Goal: Transaction & Acquisition: Purchase product/service

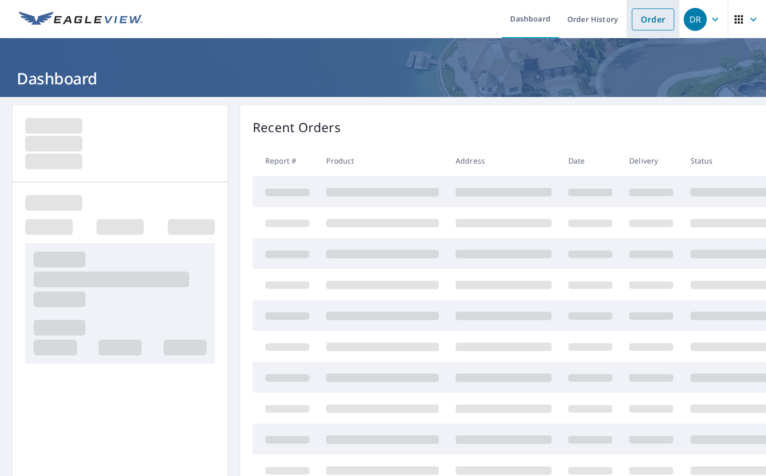
click at [633, 18] on link "Order" at bounding box center [653, 19] width 42 height 22
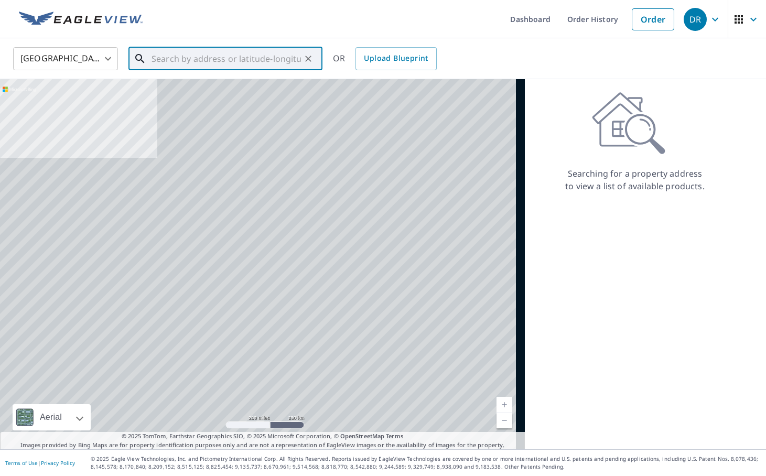
click at [203, 65] on input "text" at bounding box center [226, 58] width 149 height 29
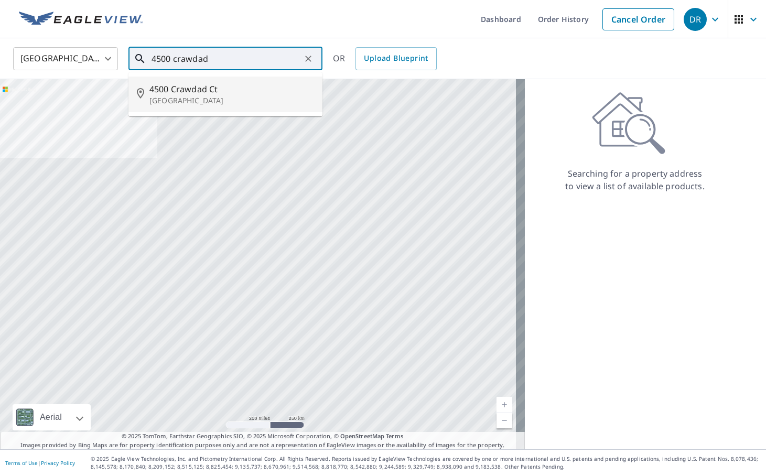
click at [208, 101] on p "[GEOGRAPHIC_DATA]" at bounding box center [231, 100] width 165 height 10
type input "[STREET_ADDRESS]"
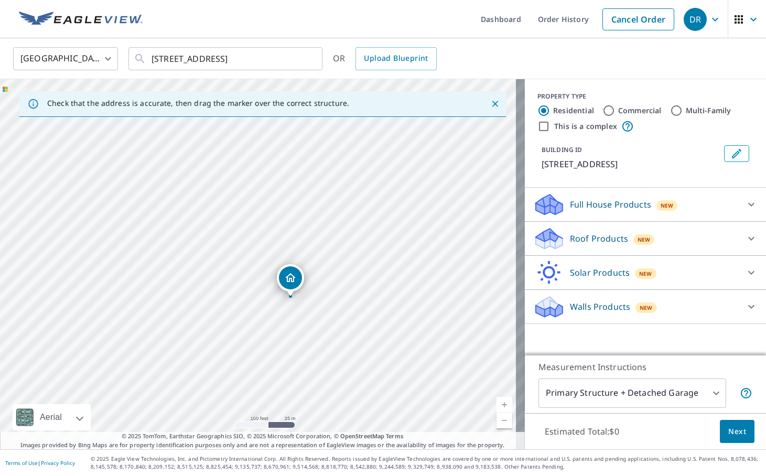
click at [570, 239] on p "Roof Products" at bounding box center [599, 238] width 58 height 13
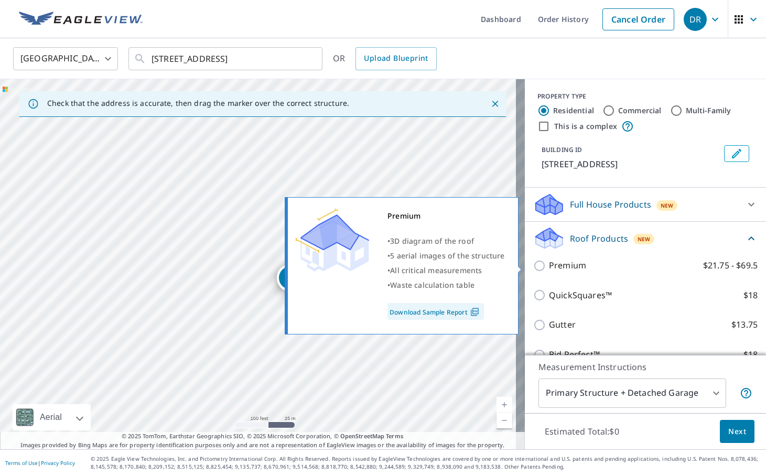
click at [556, 268] on p "Premium" at bounding box center [567, 265] width 37 height 13
click at [549, 268] on input "Premium $21.75 - $69.5" at bounding box center [541, 266] width 16 height 13
checkbox input "true"
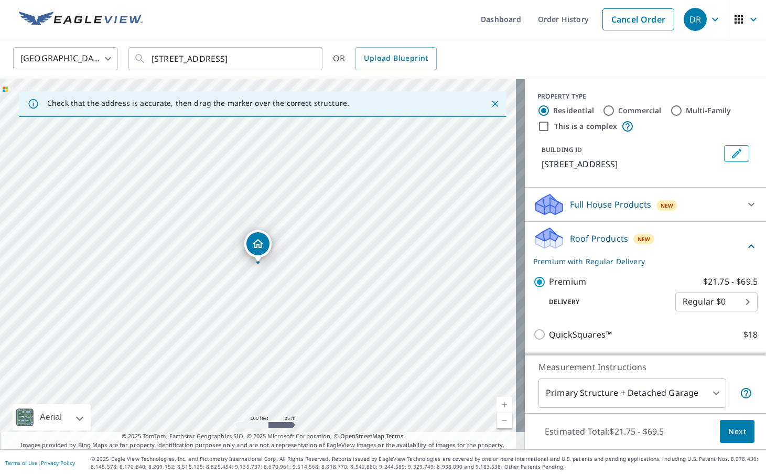
click at [728, 428] on span "Next" at bounding box center [737, 431] width 18 height 13
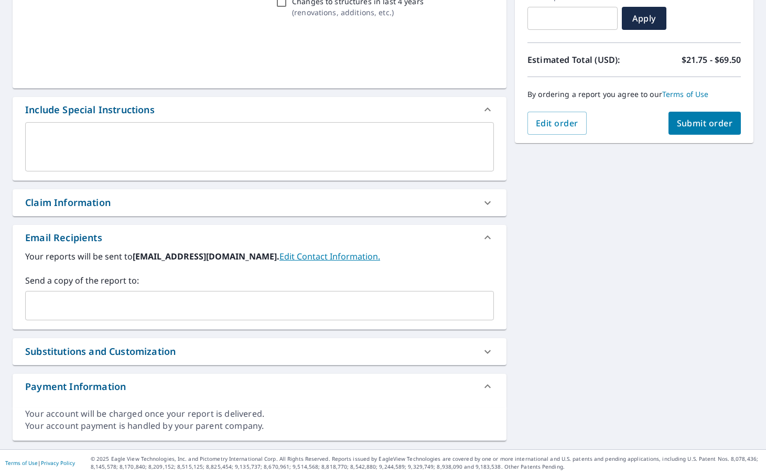
scroll to position [191, 0]
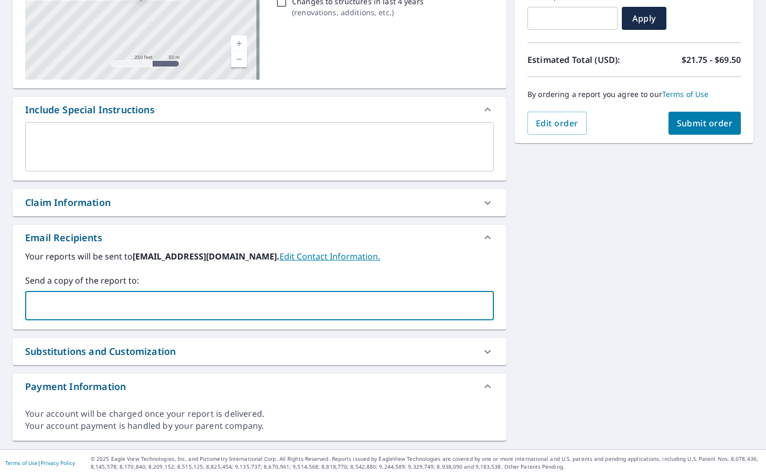
click at [152, 314] on input "text" at bounding box center [252, 306] width 444 height 20
paste input "[EMAIL_ADDRESS][DOMAIN_NAME]"
type input "[EMAIL_ADDRESS][DOMAIN_NAME]"
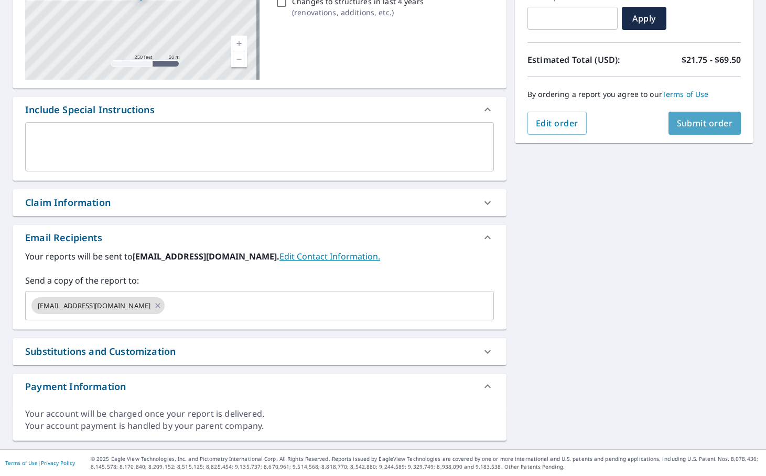
click at [703, 122] on span "Submit order" at bounding box center [705, 123] width 56 height 12
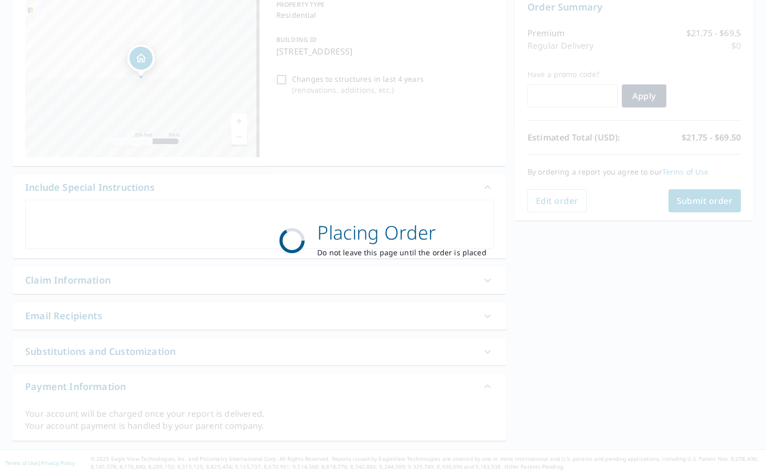
scroll to position [114, 0]
